Goal: Task Accomplishment & Management: Manage account settings

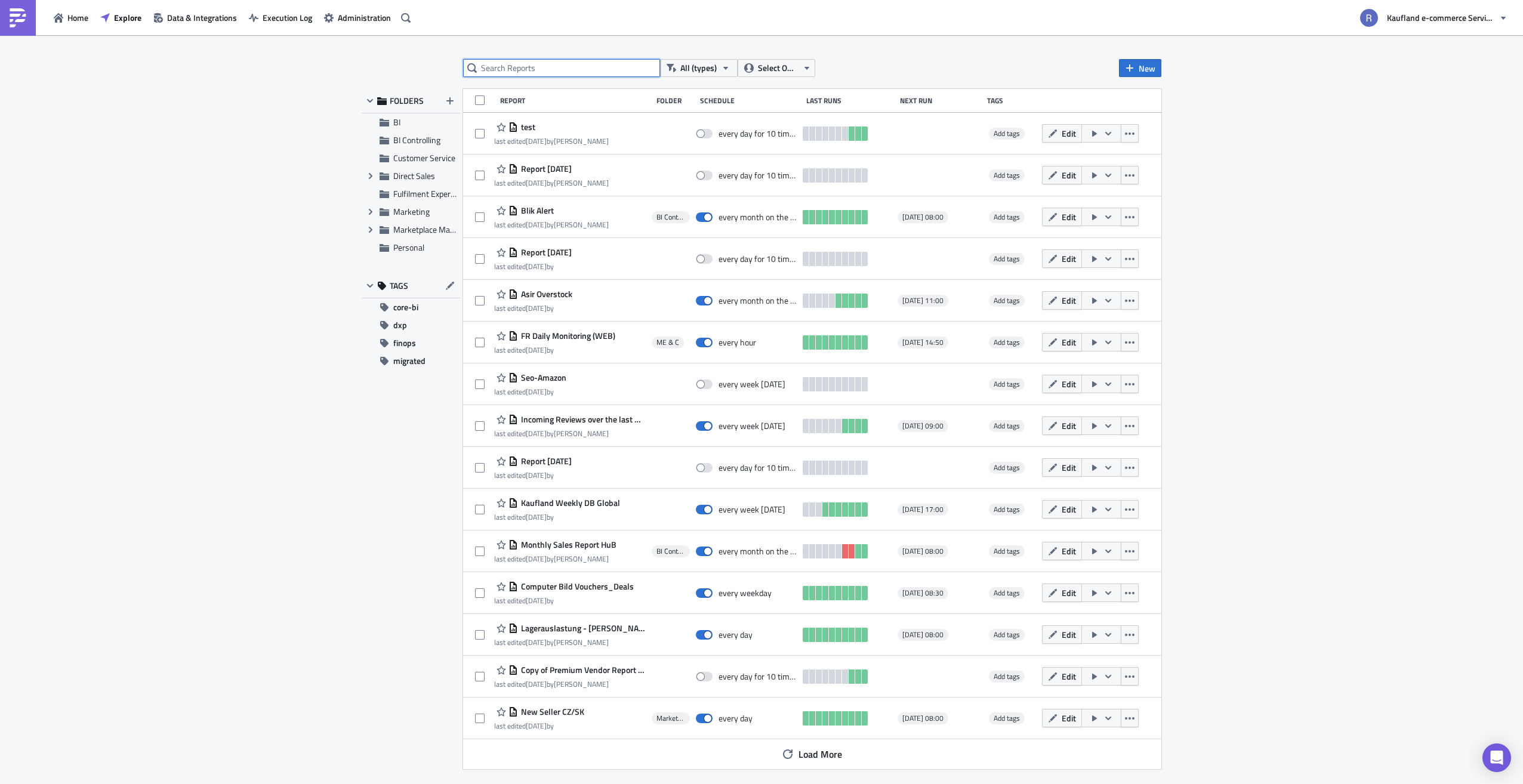
click at [534, 69] on input "text" at bounding box center [562, 68] width 197 height 18
type input "OK"
click at [748, 65] on icon "button" at bounding box center [749, 68] width 10 height 10
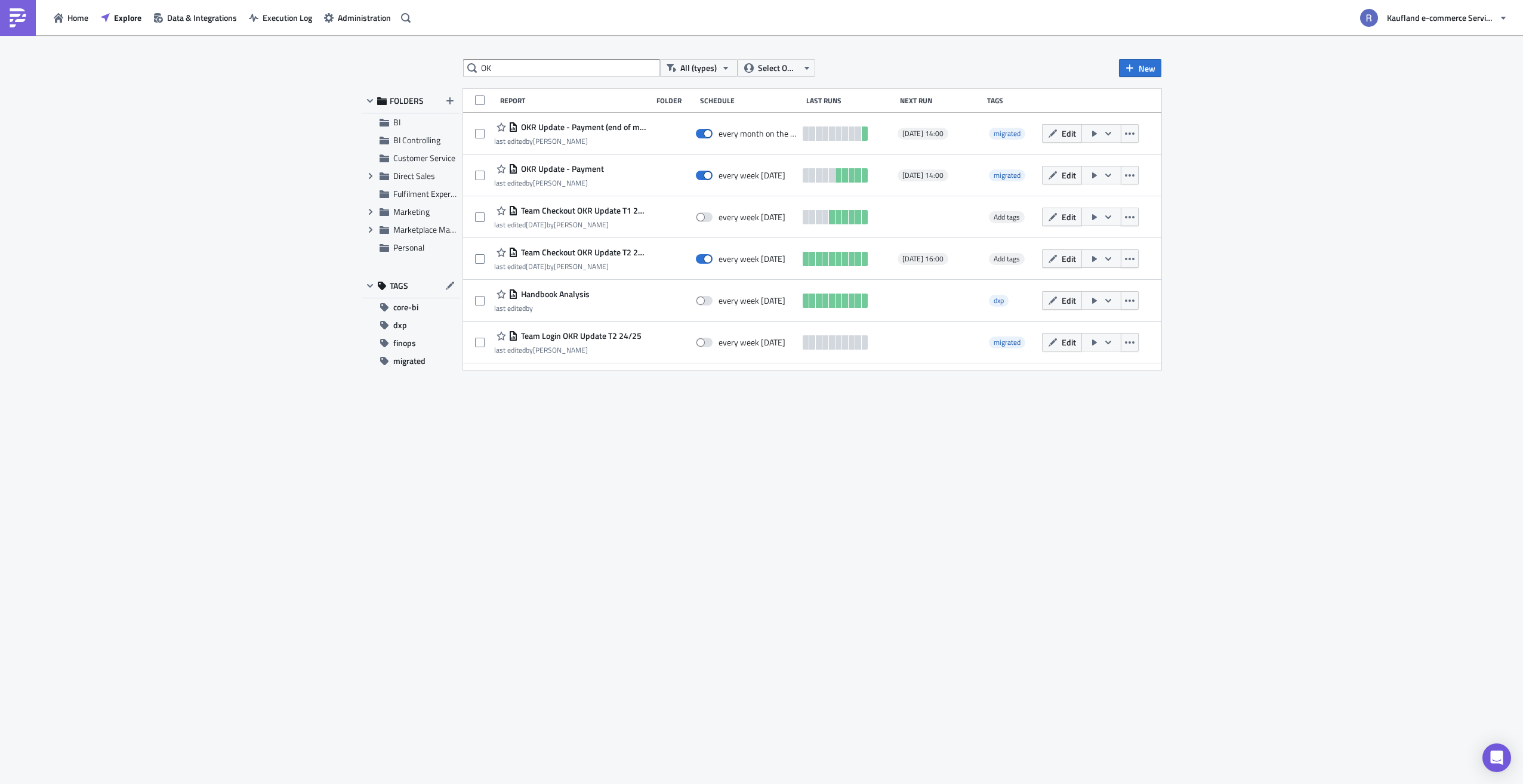
click at [725, 439] on div "OK All (types) Select Owner New FOLDERS BI BI Controlling Customer Service Expa…" at bounding box center [761, 410] width 811 height 702
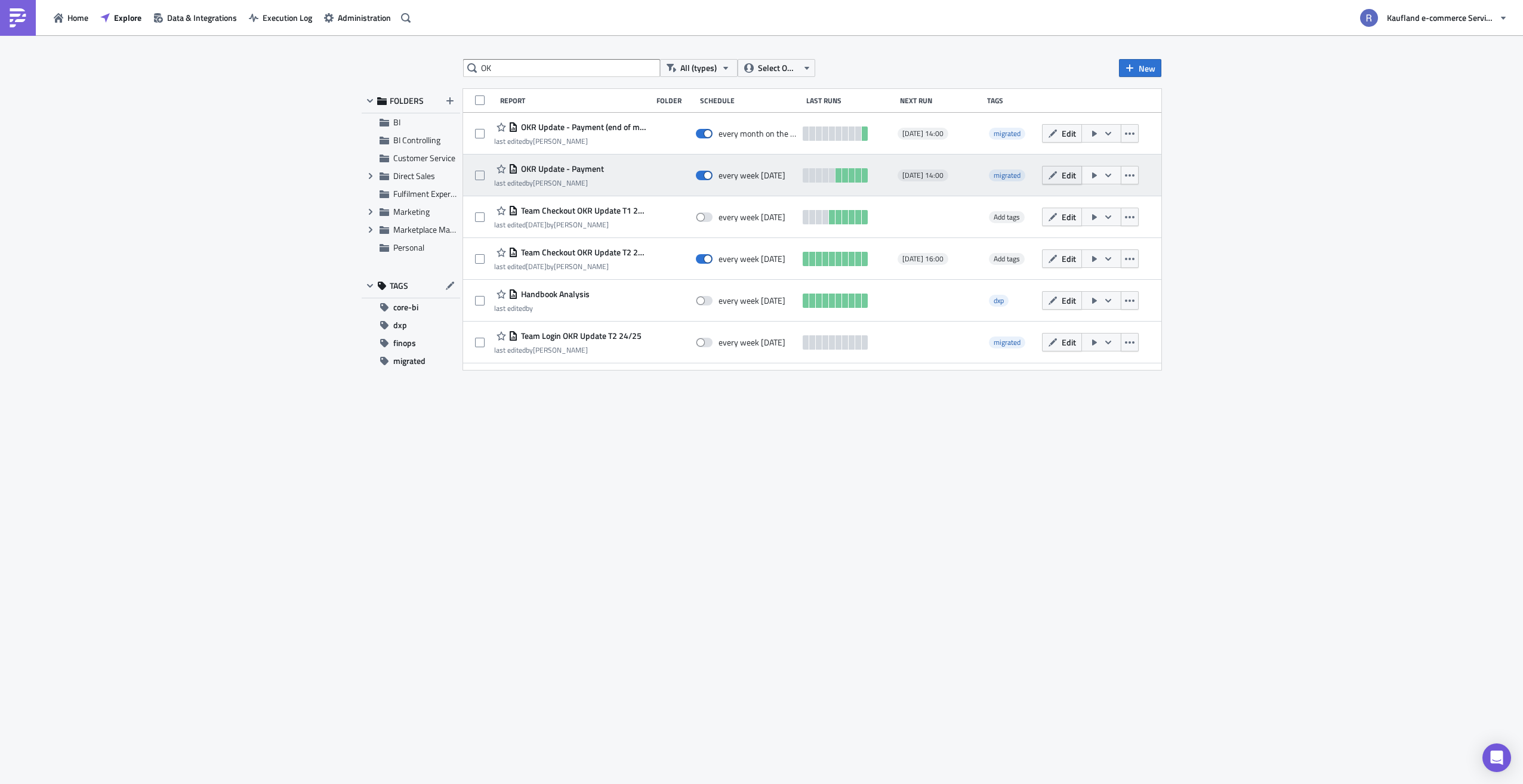
click at [1057, 181] on button "Edit" at bounding box center [1061, 175] width 40 height 18
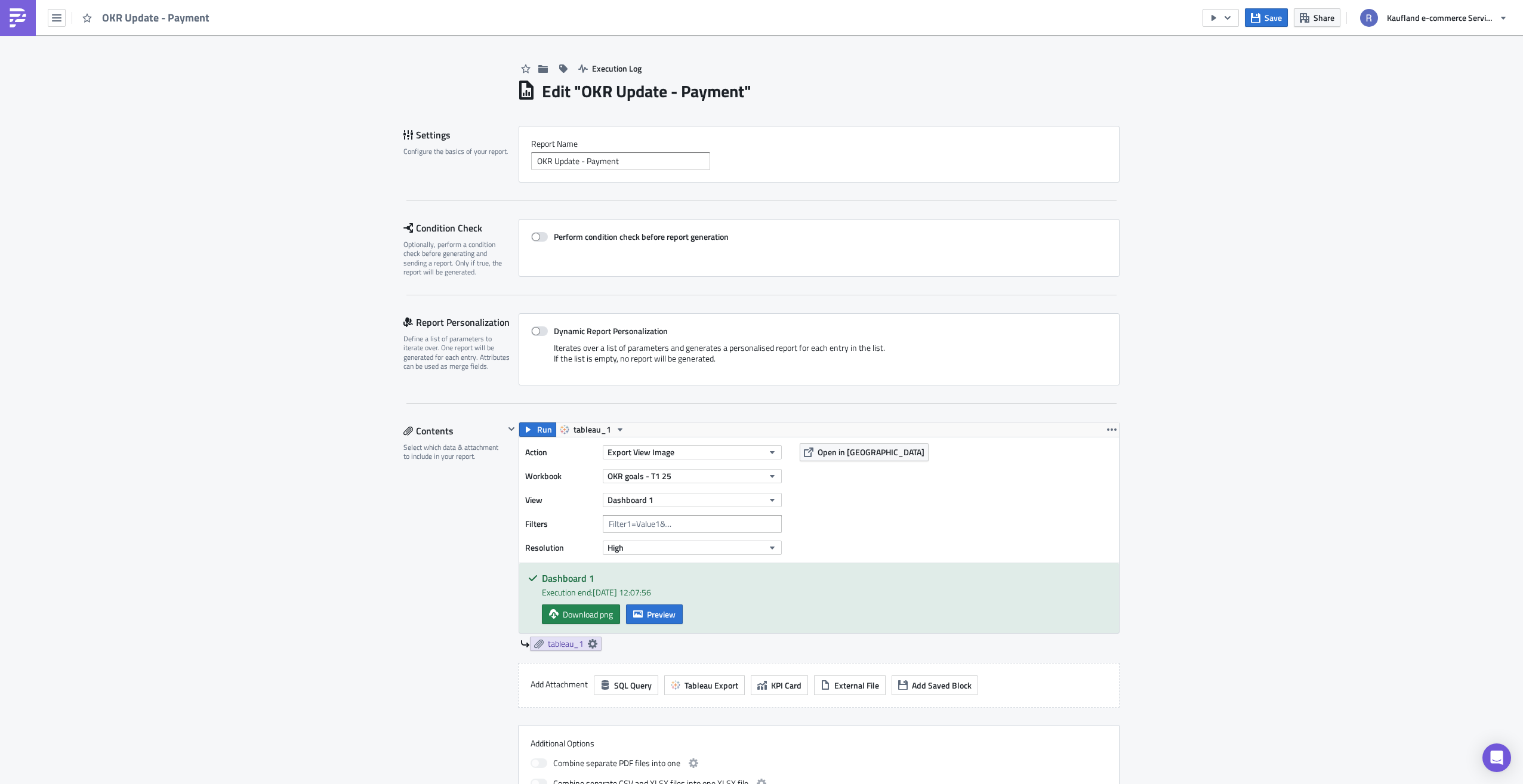
scroll to position [60, 0]
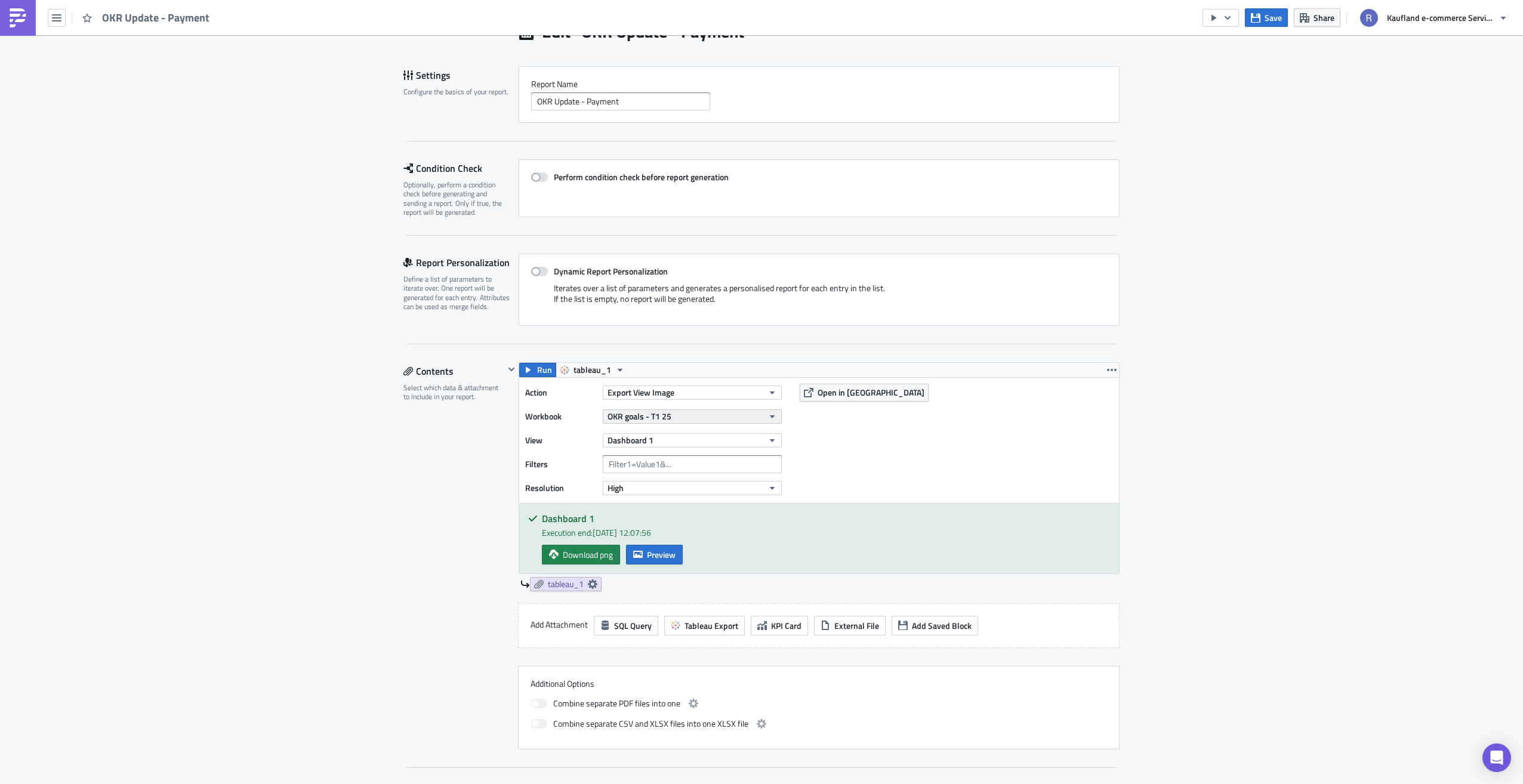
click at [680, 422] on button "OKR goals - T1 25" at bounding box center [692, 416] width 179 height 15
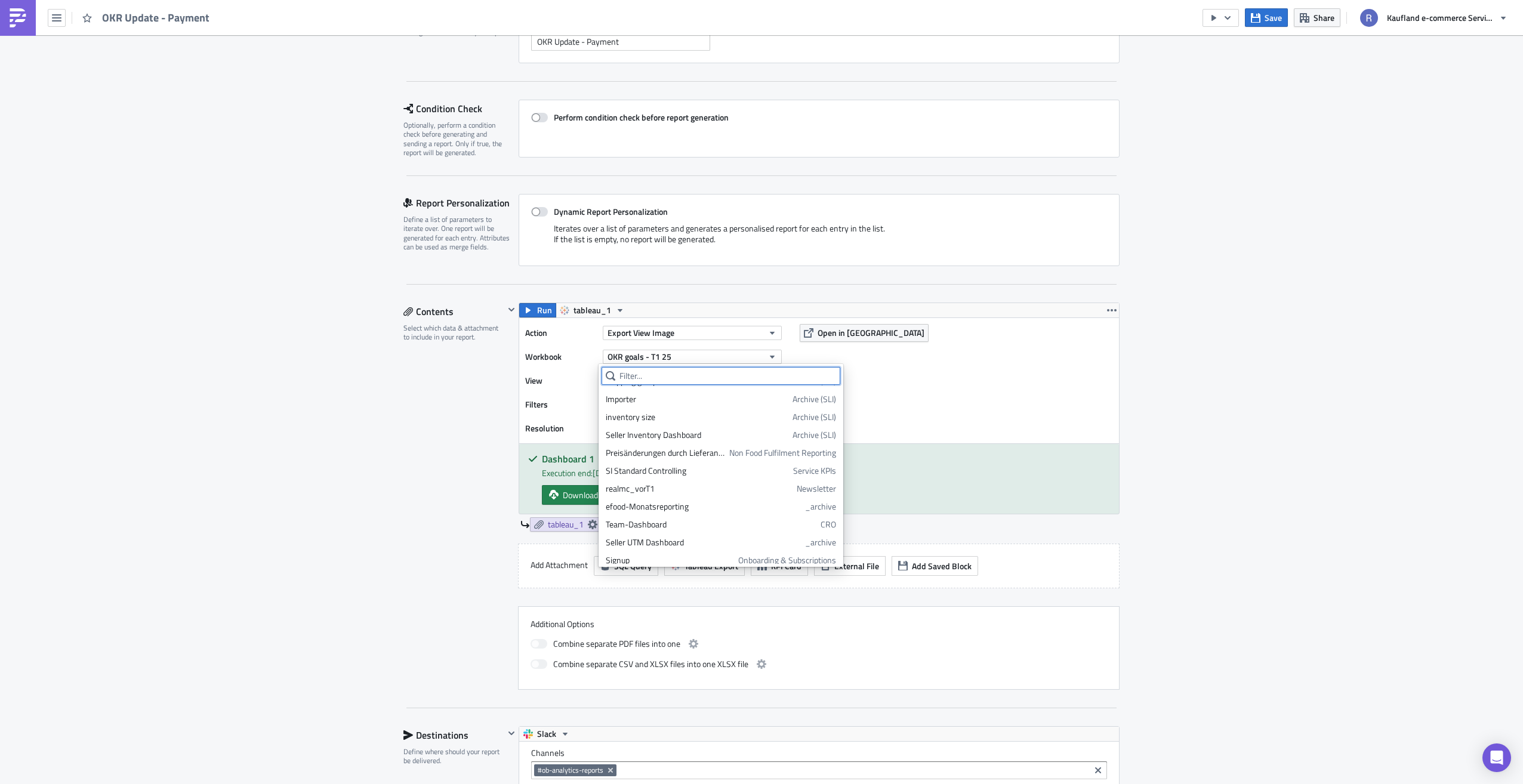
scroll to position [0, 0]
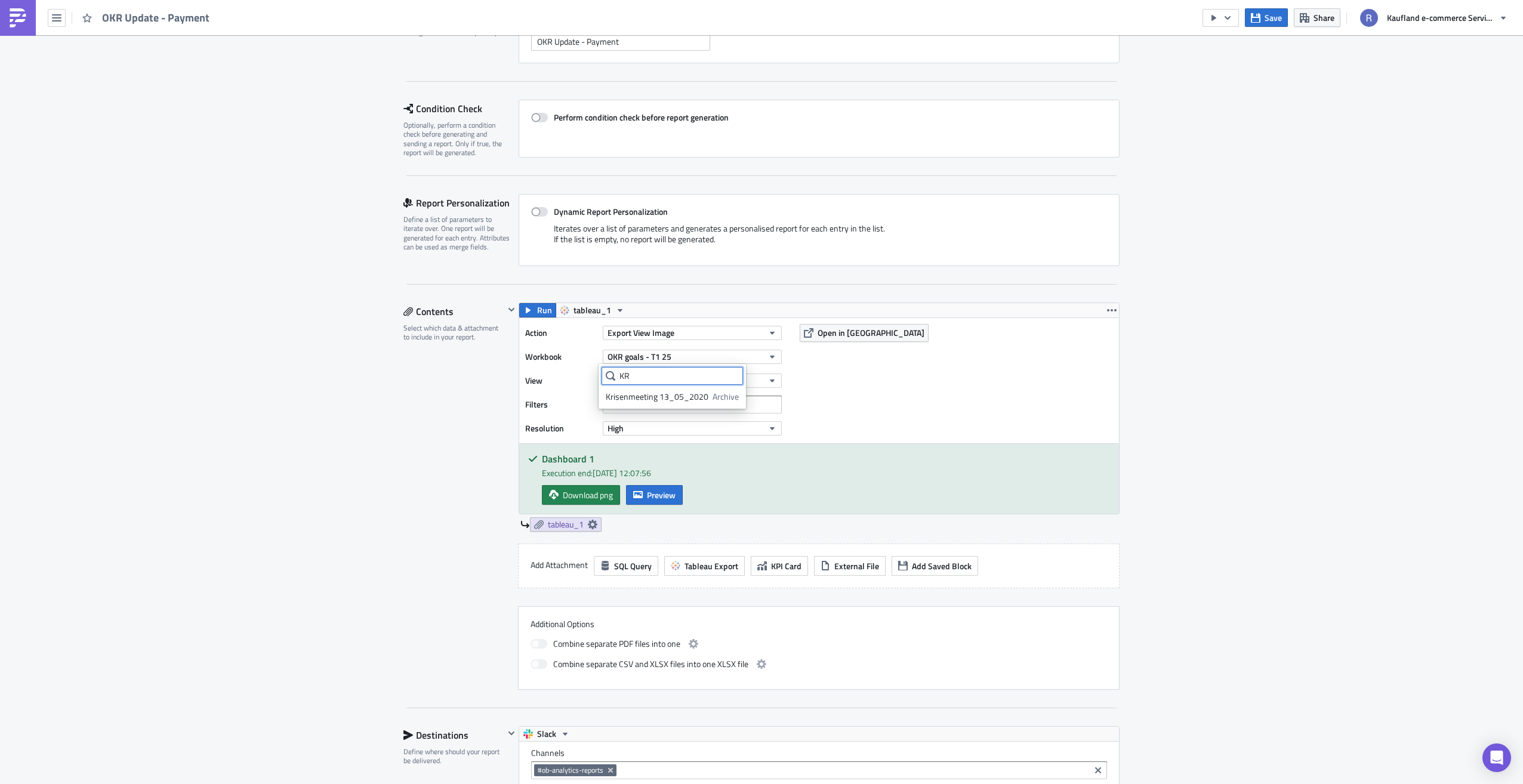
type input "K"
type input "OKR goals -"
click at [699, 445] on div "OKR goals - T2 25" at bounding box center [659, 450] width 107 height 12
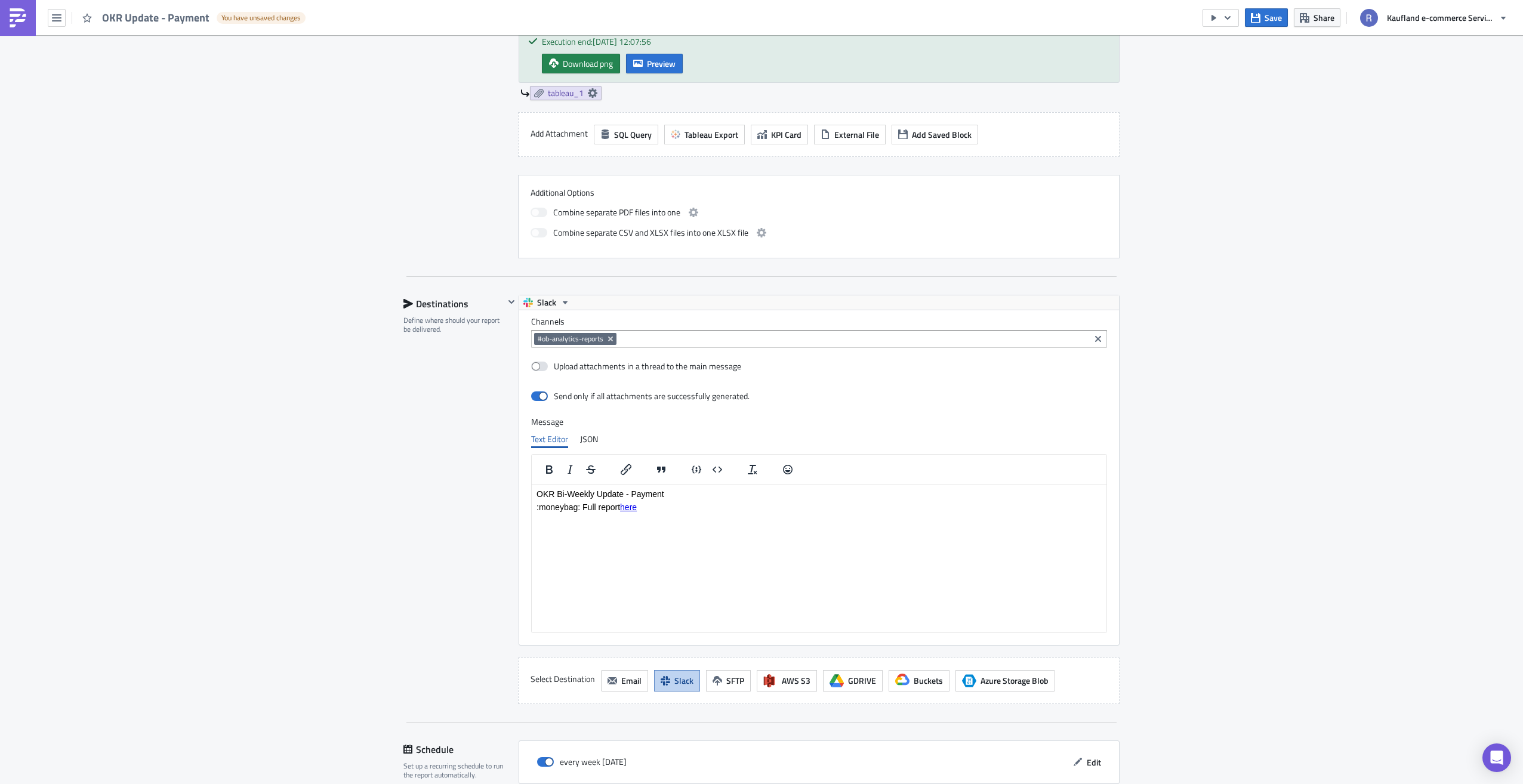
scroll to position [60, 0]
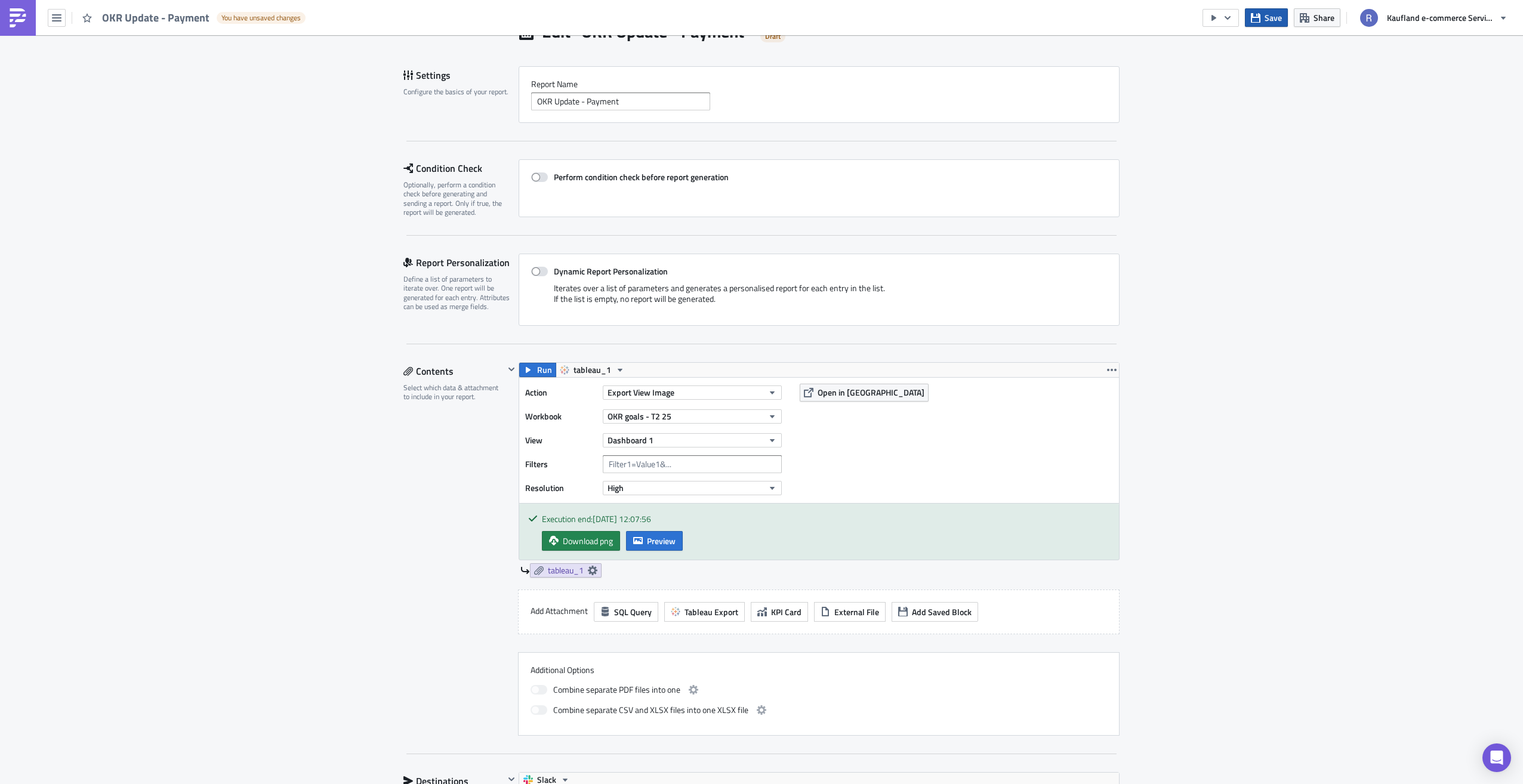
click at [1275, 26] on button "Save" at bounding box center [1266, 17] width 43 height 18
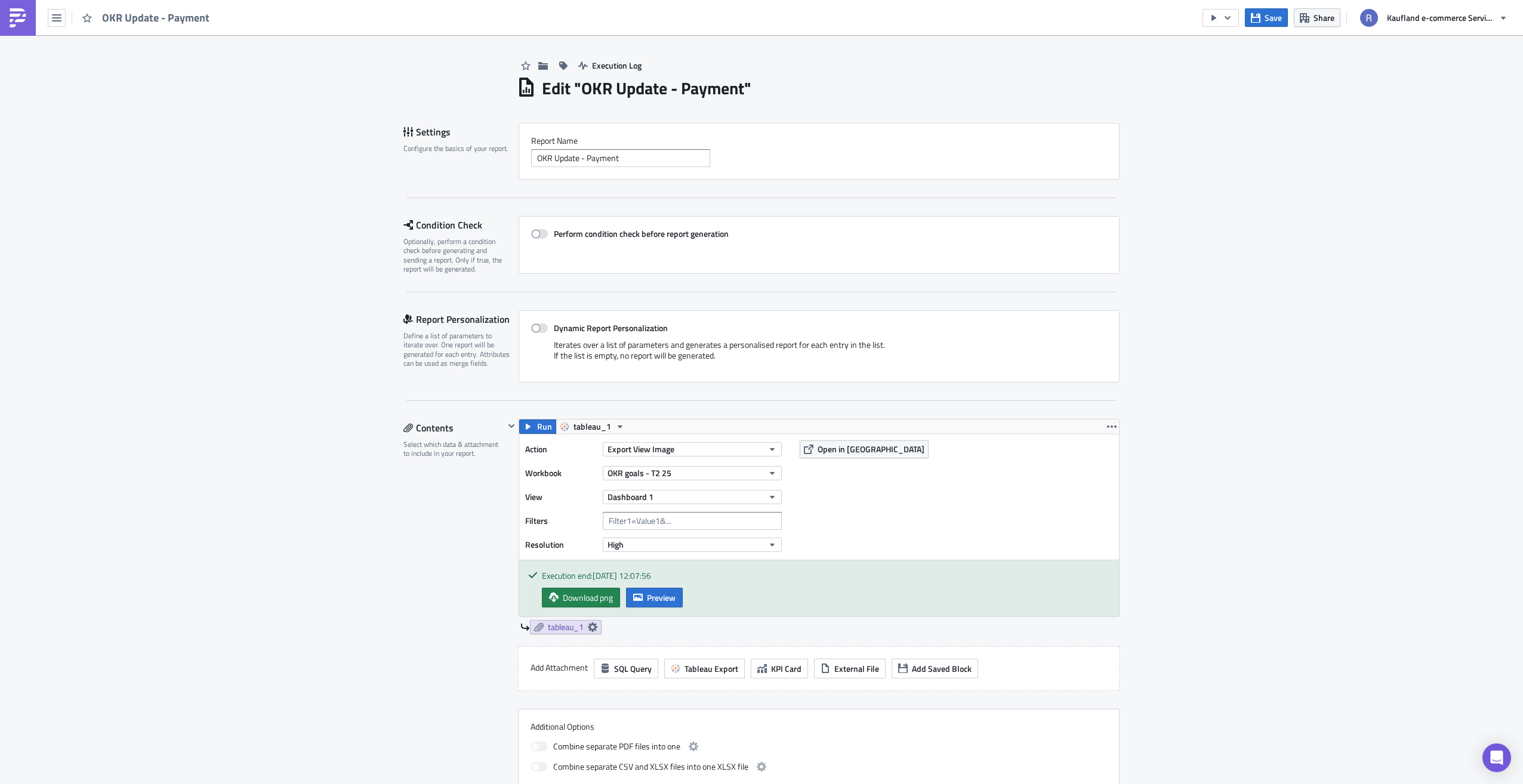
scroll to position [0, 0]
click at [1252, 25] on button "Save" at bounding box center [1266, 17] width 43 height 18
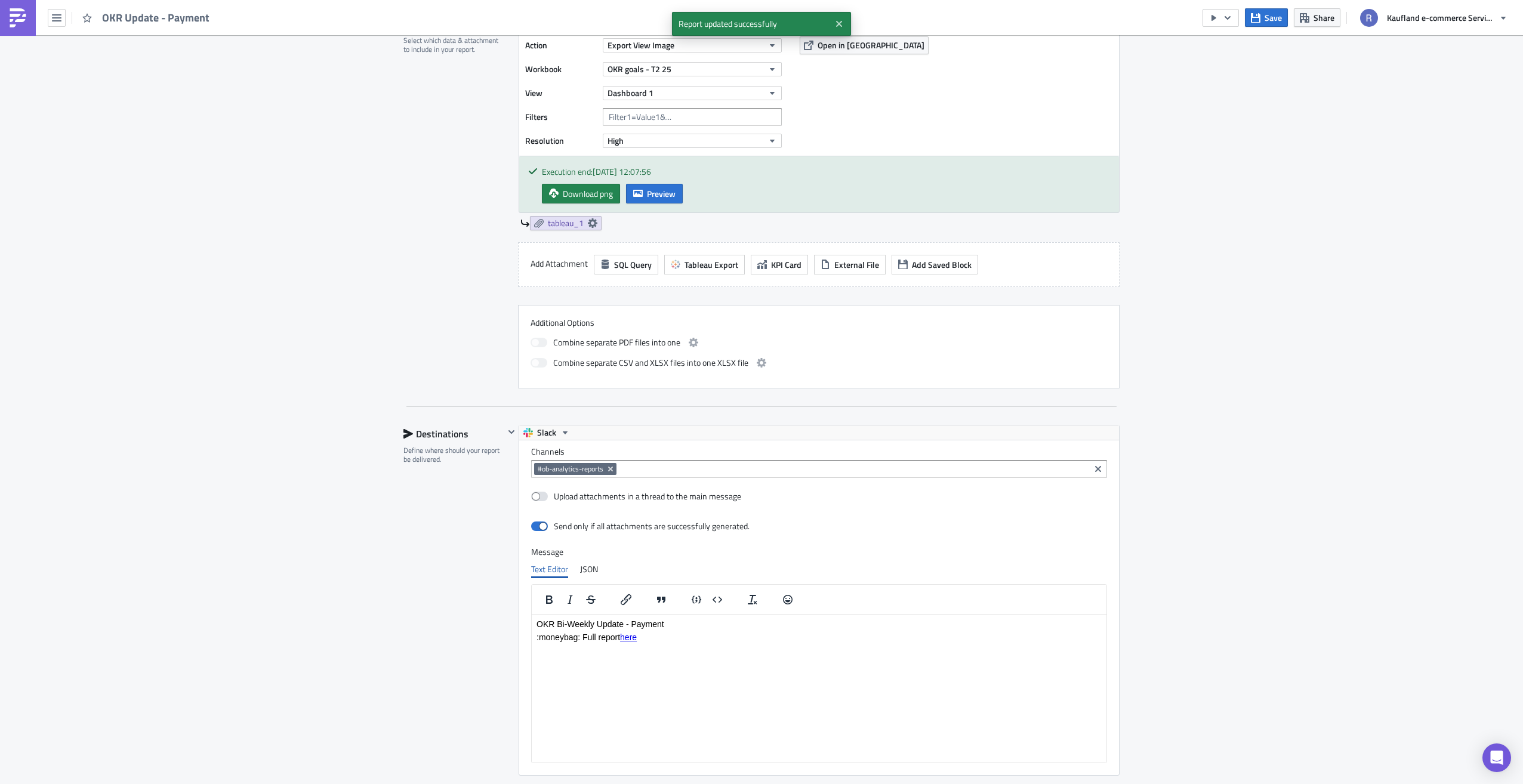
scroll to position [675, 0]
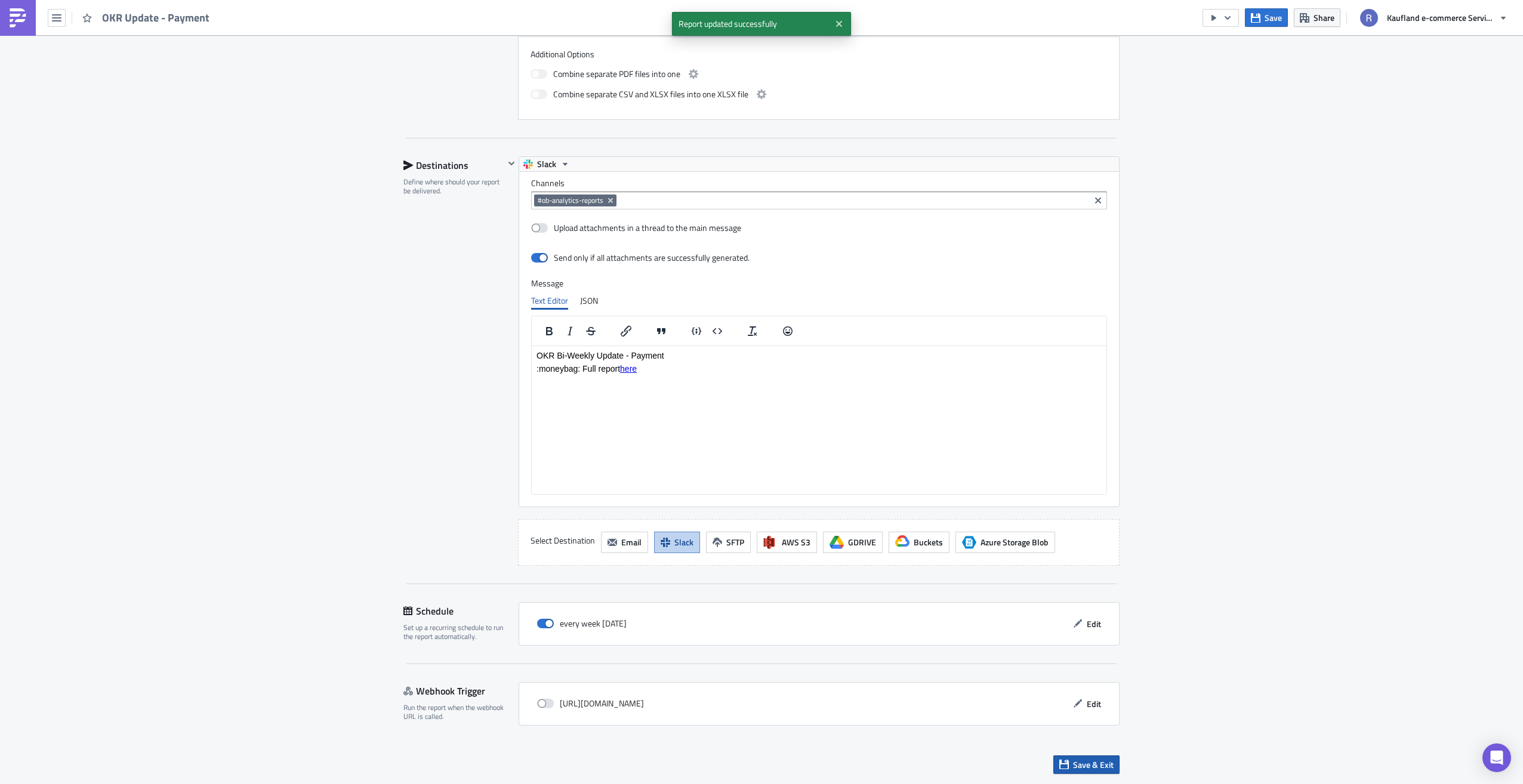
click at [1080, 764] on span "Save & Exit" at bounding box center [1093, 765] width 41 height 13
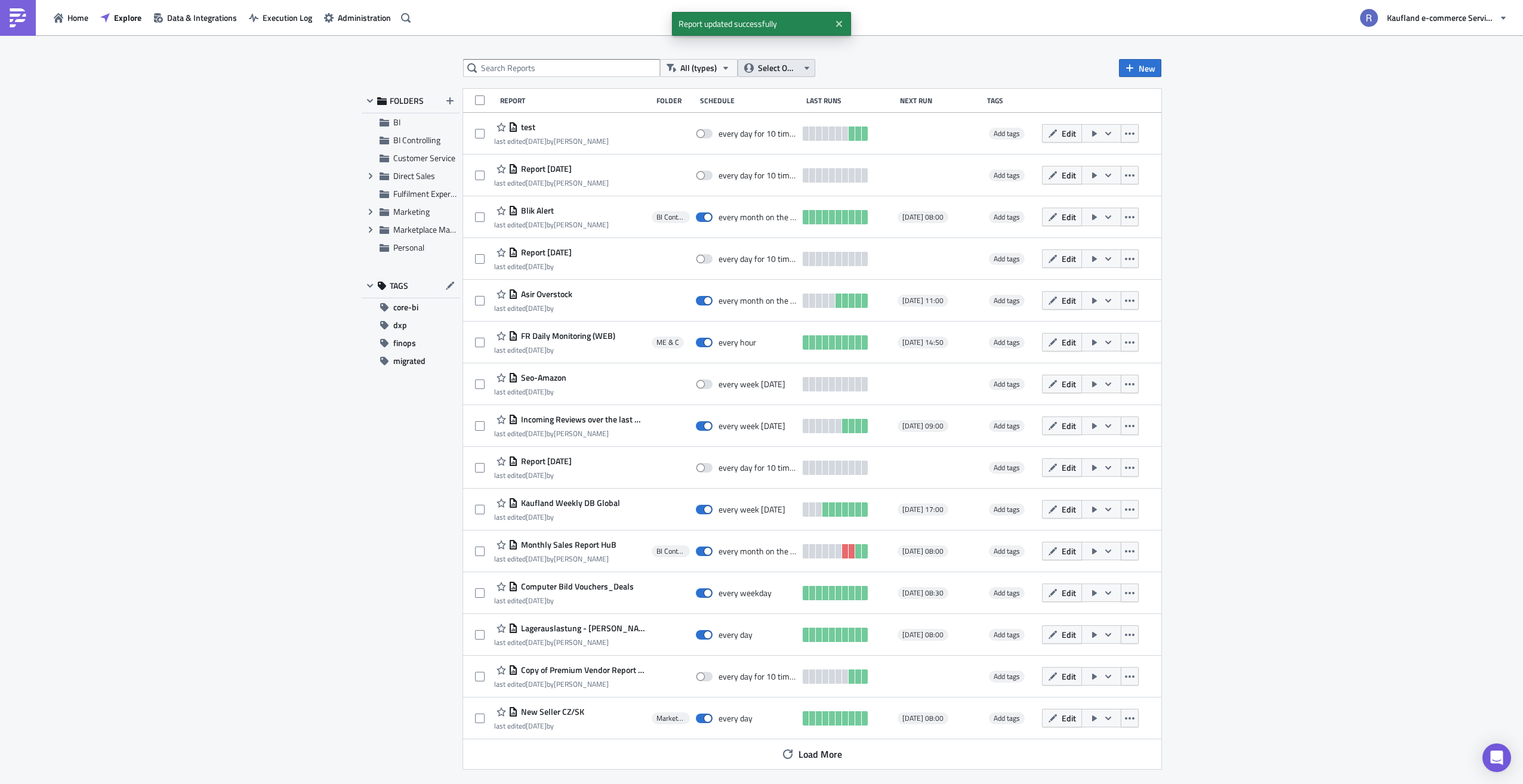
click at [779, 66] on span "Select Owner" at bounding box center [778, 68] width 40 height 13
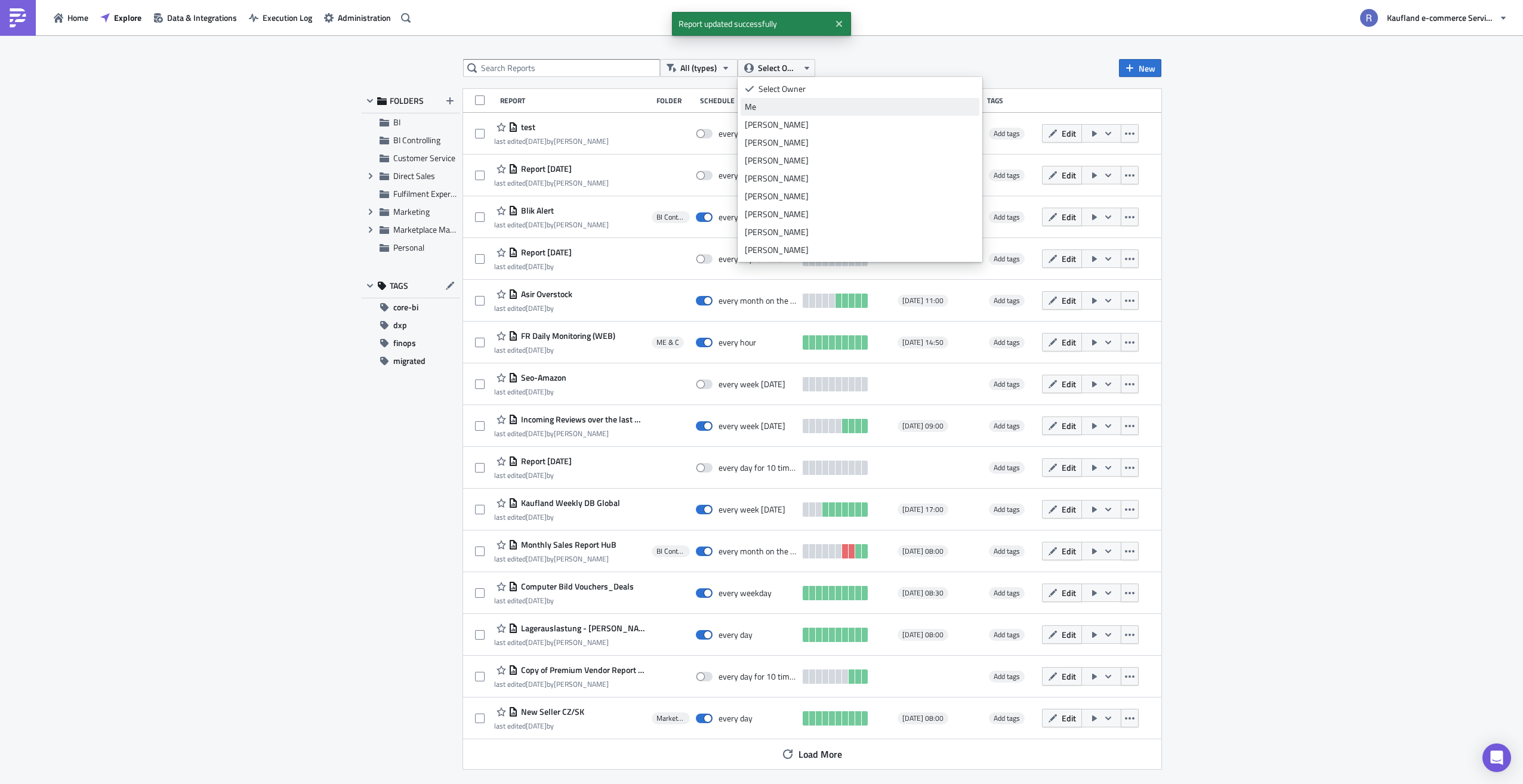
click at [793, 112] on div "Me" at bounding box center [859, 106] width 230 height 12
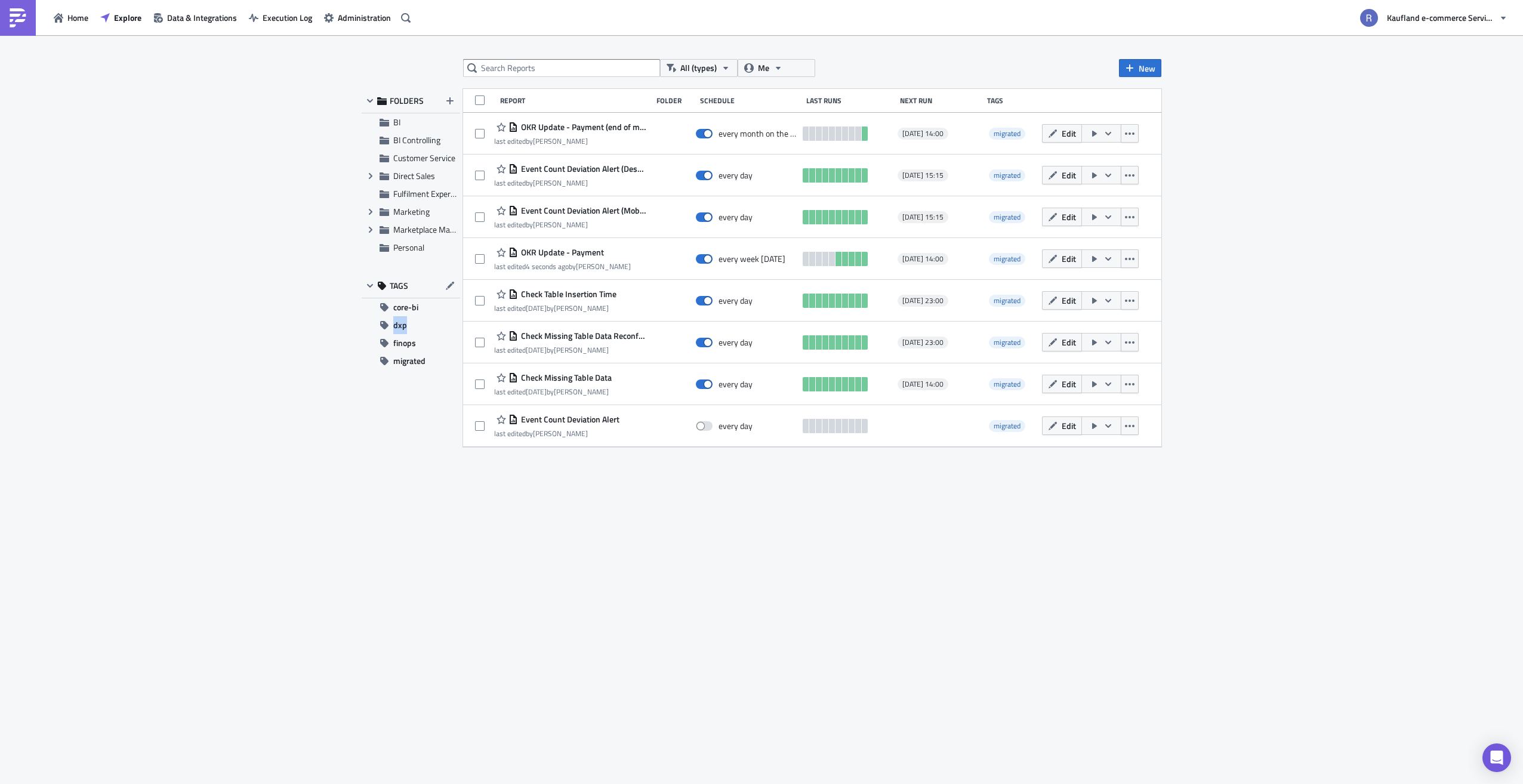
click at [166, 331] on div "All (types) Me New FOLDERS BI BI Controlling Customer Service Expand group Dire…" at bounding box center [762, 411] width 1523 height 750
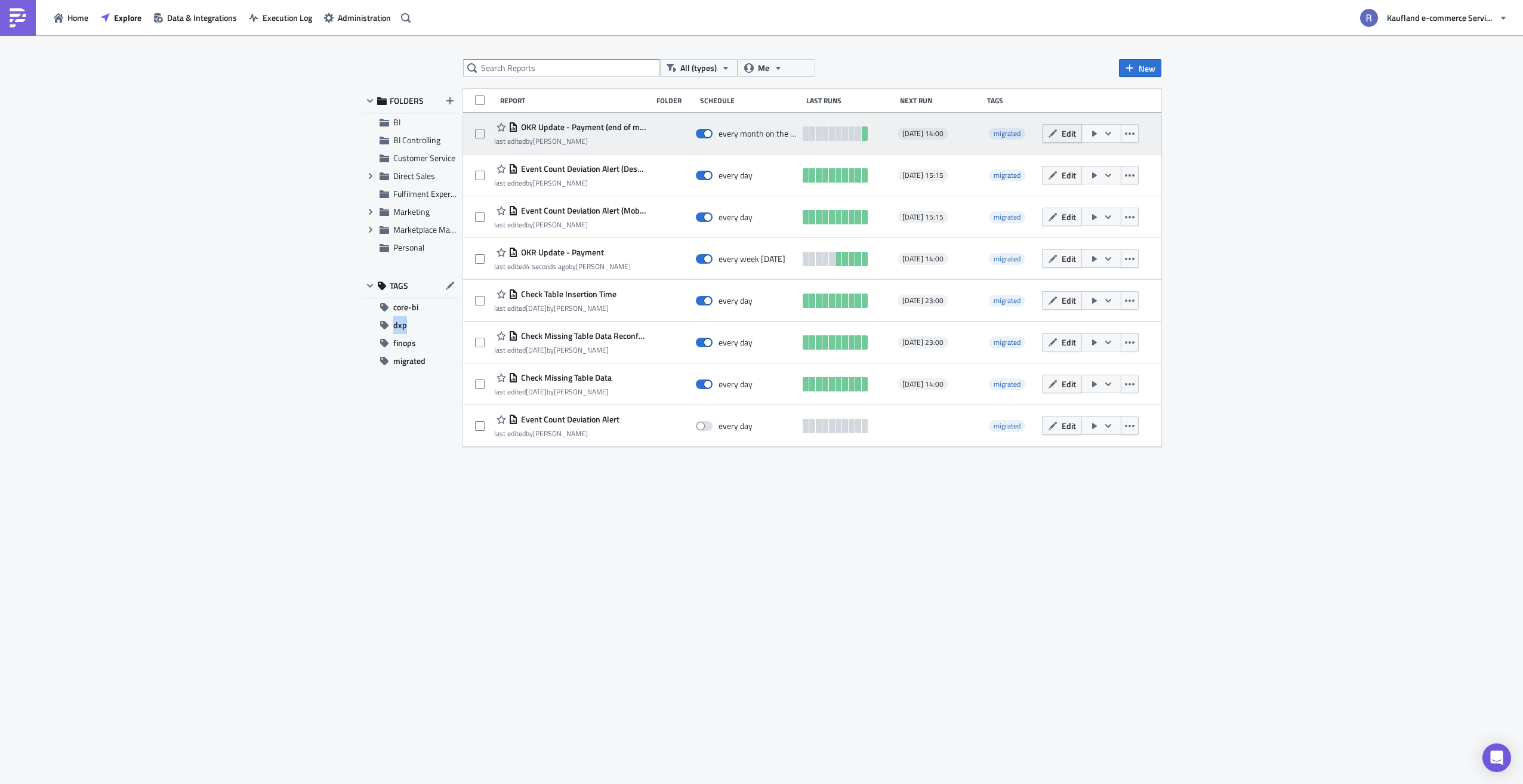
click at [1070, 130] on span "Edit" at bounding box center [1069, 134] width 15 height 13
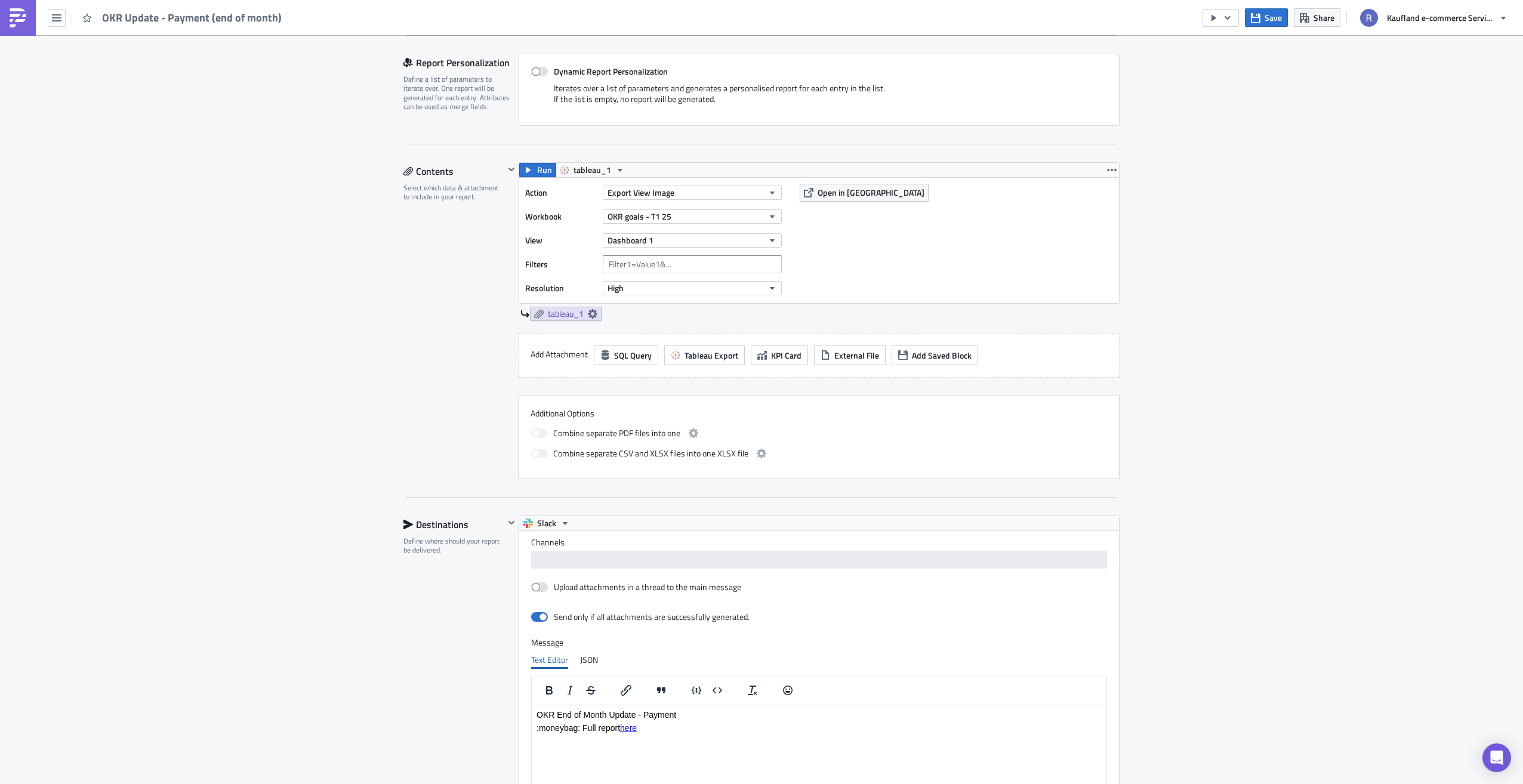
scroll to position [298, 0]
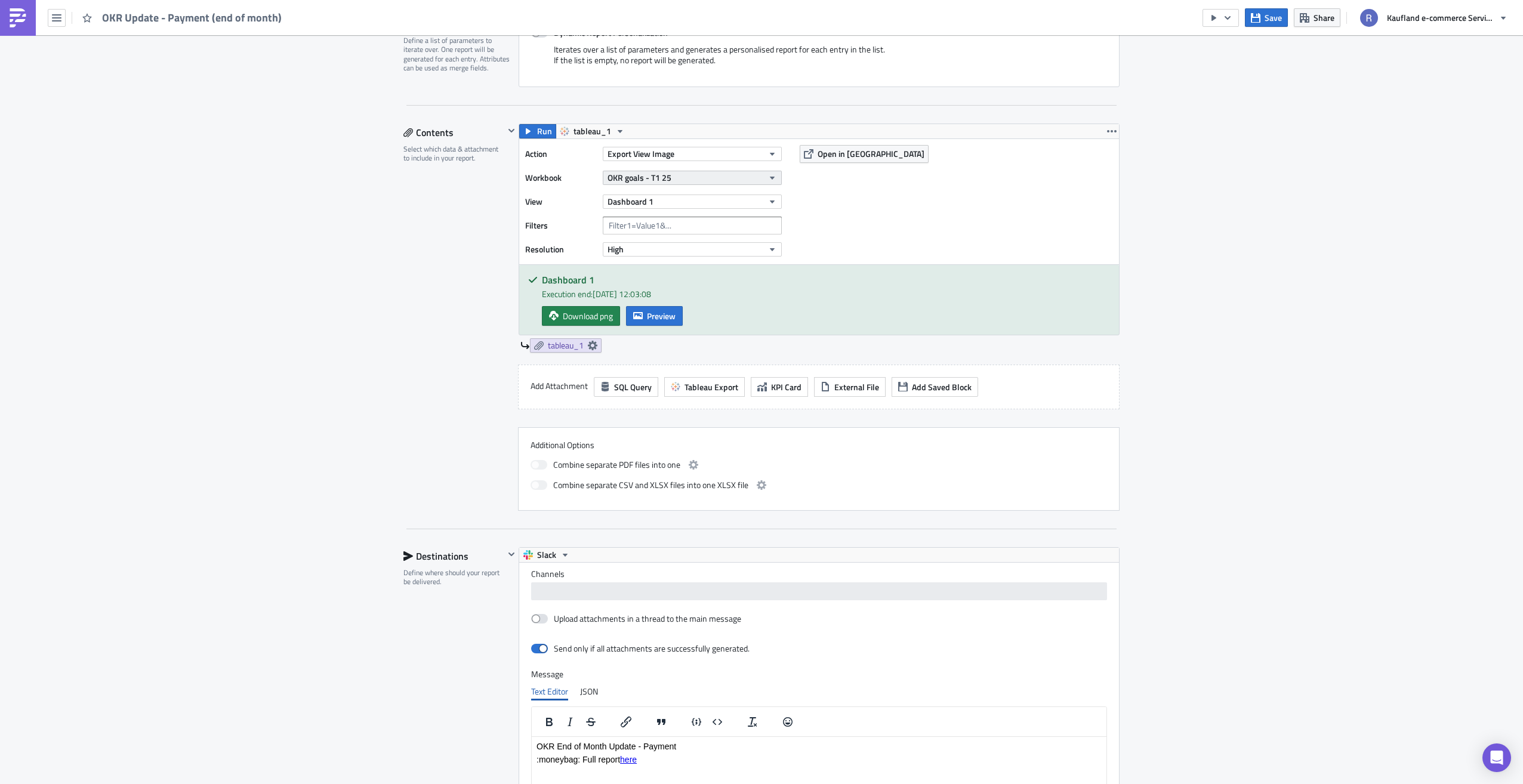
click at [642, 174] on span "OKR goals - T1 25" at bounding box center [639, 177] width 64 height 13
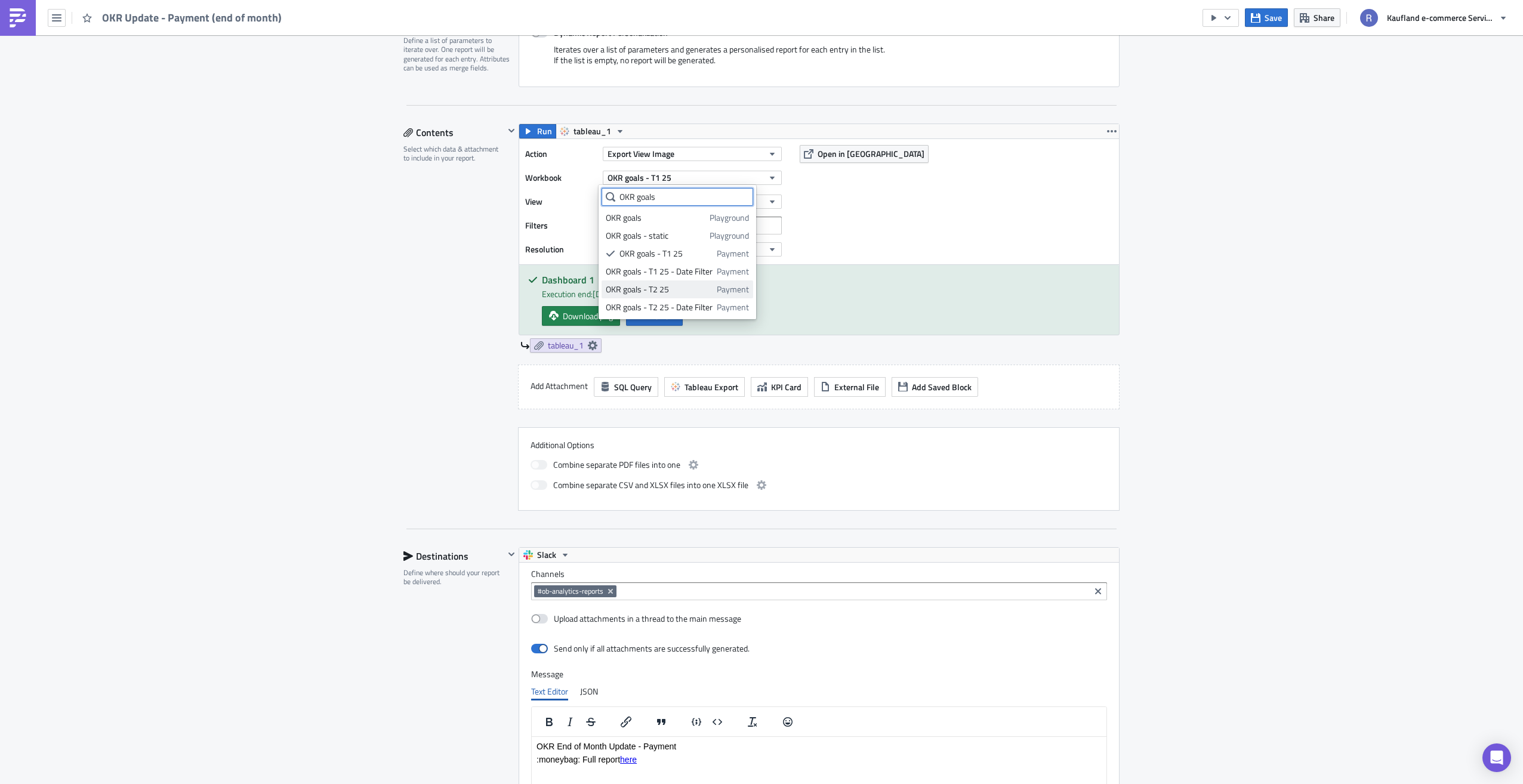
type input "OKR goals"
click at [682, 293] on div "OKR goals - T2 25" at bounding box center [659, 289] width 107 height 12
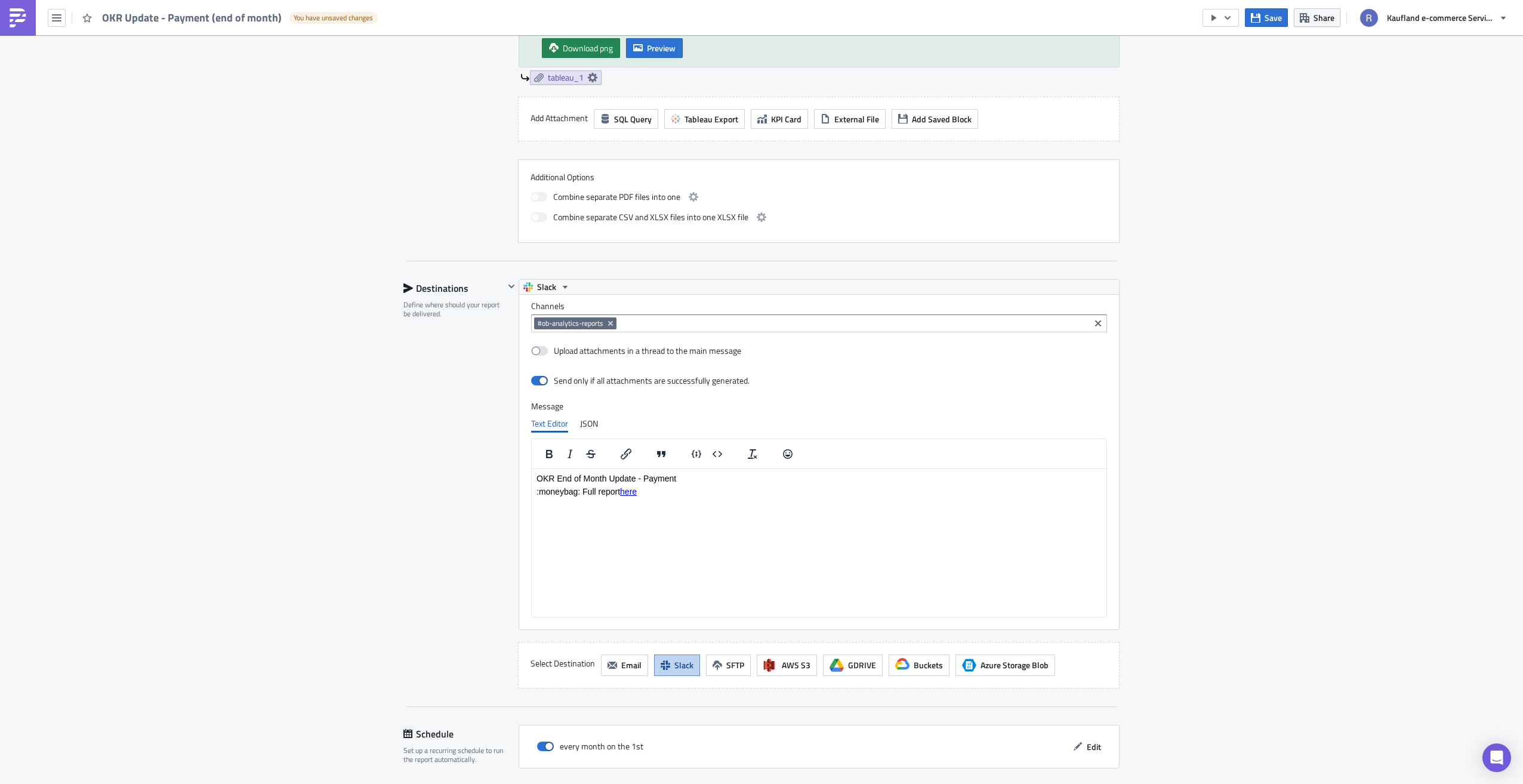
scroll to position [675, 0]
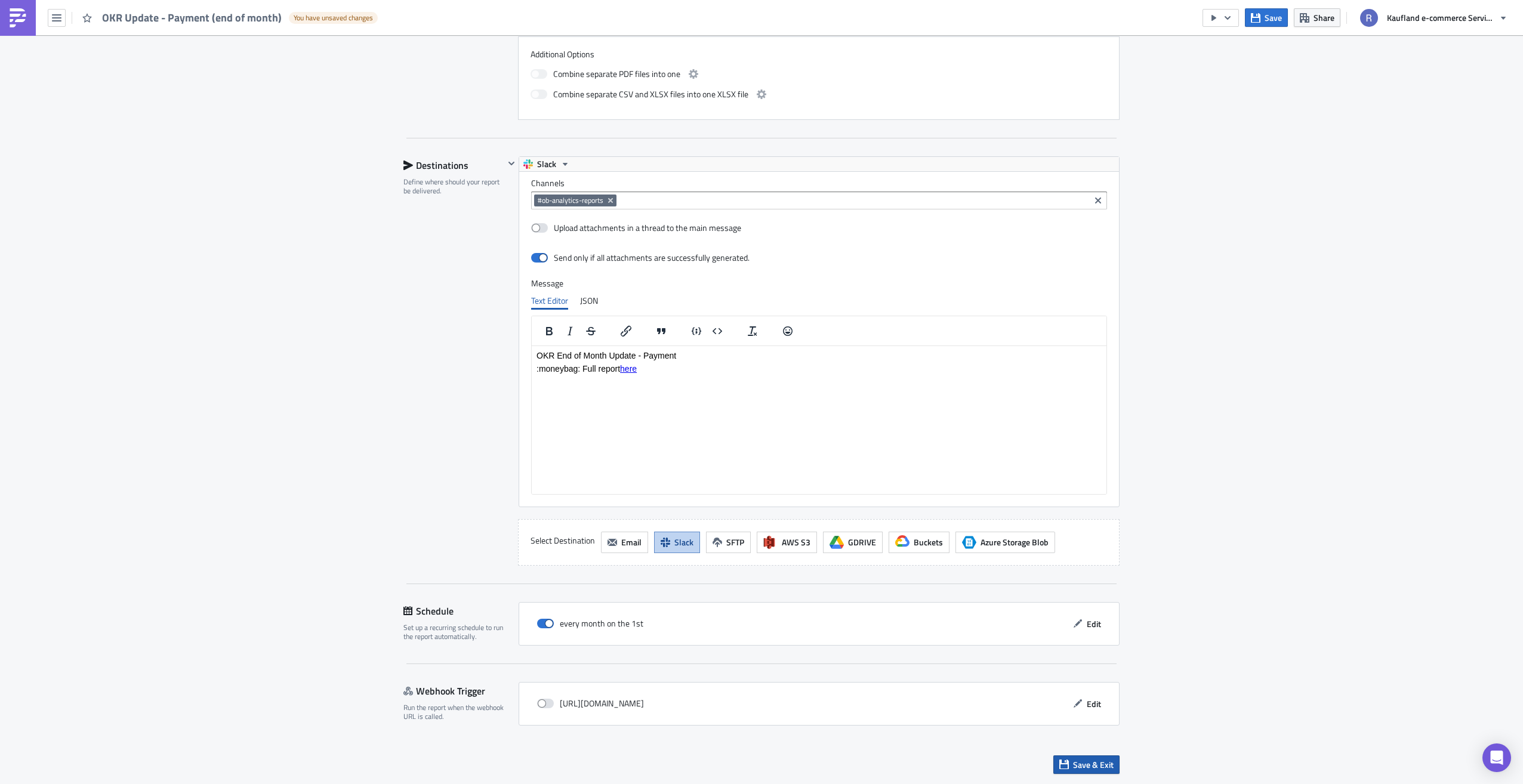
click at [1083, 765] on span "Save & Exit" at bounding box center [1093, 765] width 41 height 13
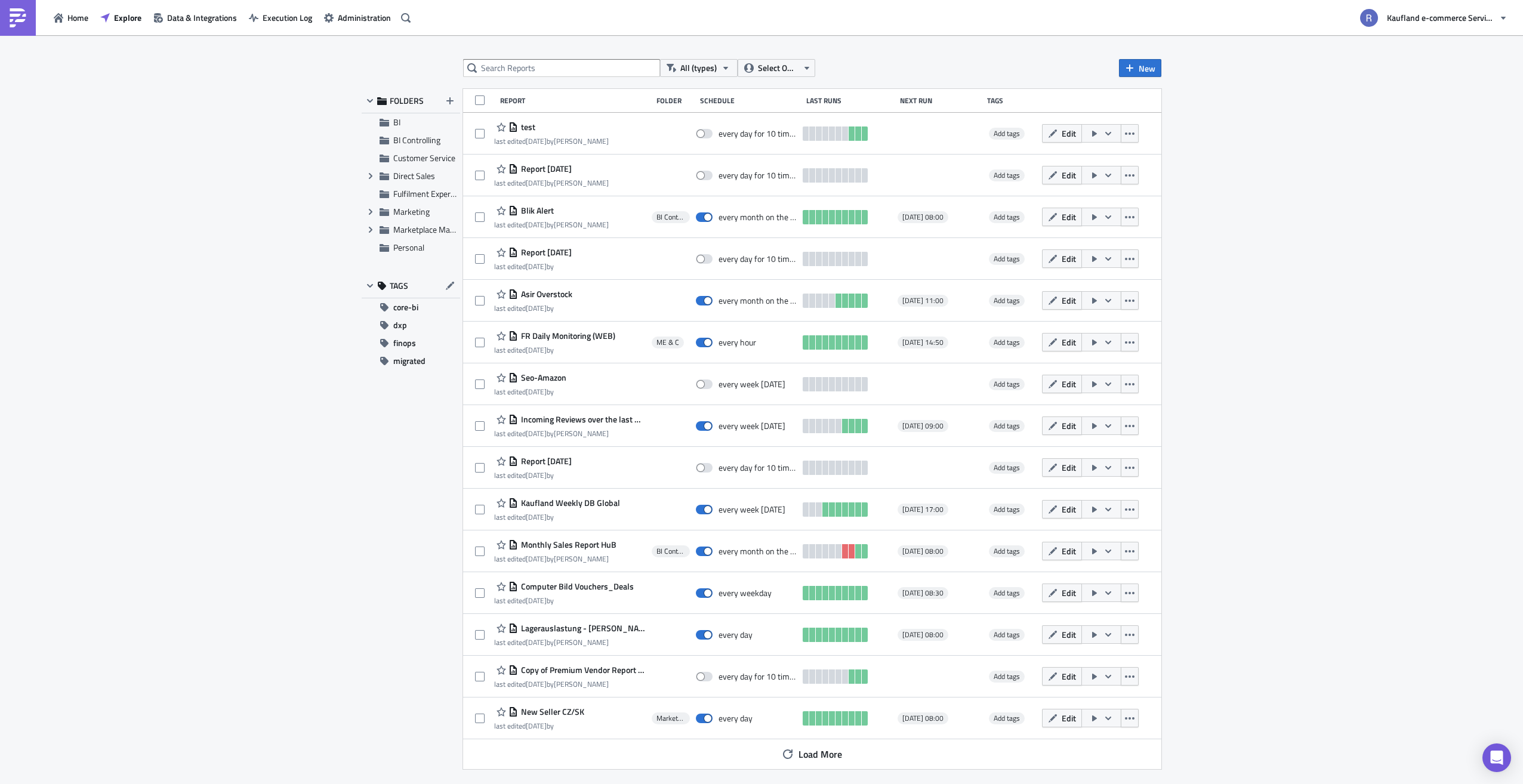
click at [1276, 609] on div "All (types) Select Owner New FOLDERS BI BI Controlling Customer Service Expand …" at bounding box center [762, 411] width 1523 height 750
click at [407, 571] on div "FOLDERS BI BI Controlling Customer Service Expand group Direct Sales Fulfilment…" at bounding box center [411, 429] width 98 height 680
